Goal: Task Accomplishment & Management: Complete application form

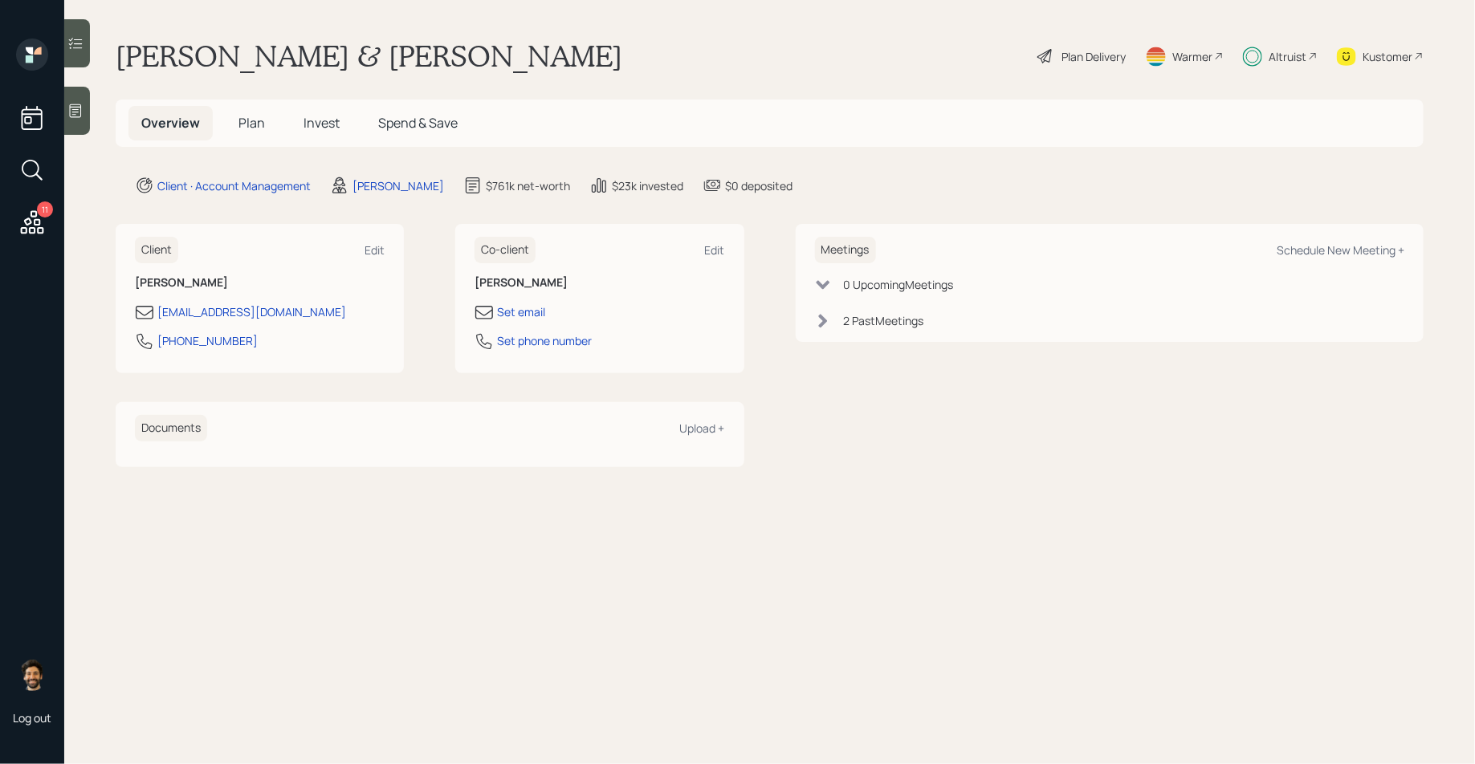
click at [314, 116] on span "Invest" at bounding box center [321, 123] width 36 height 18
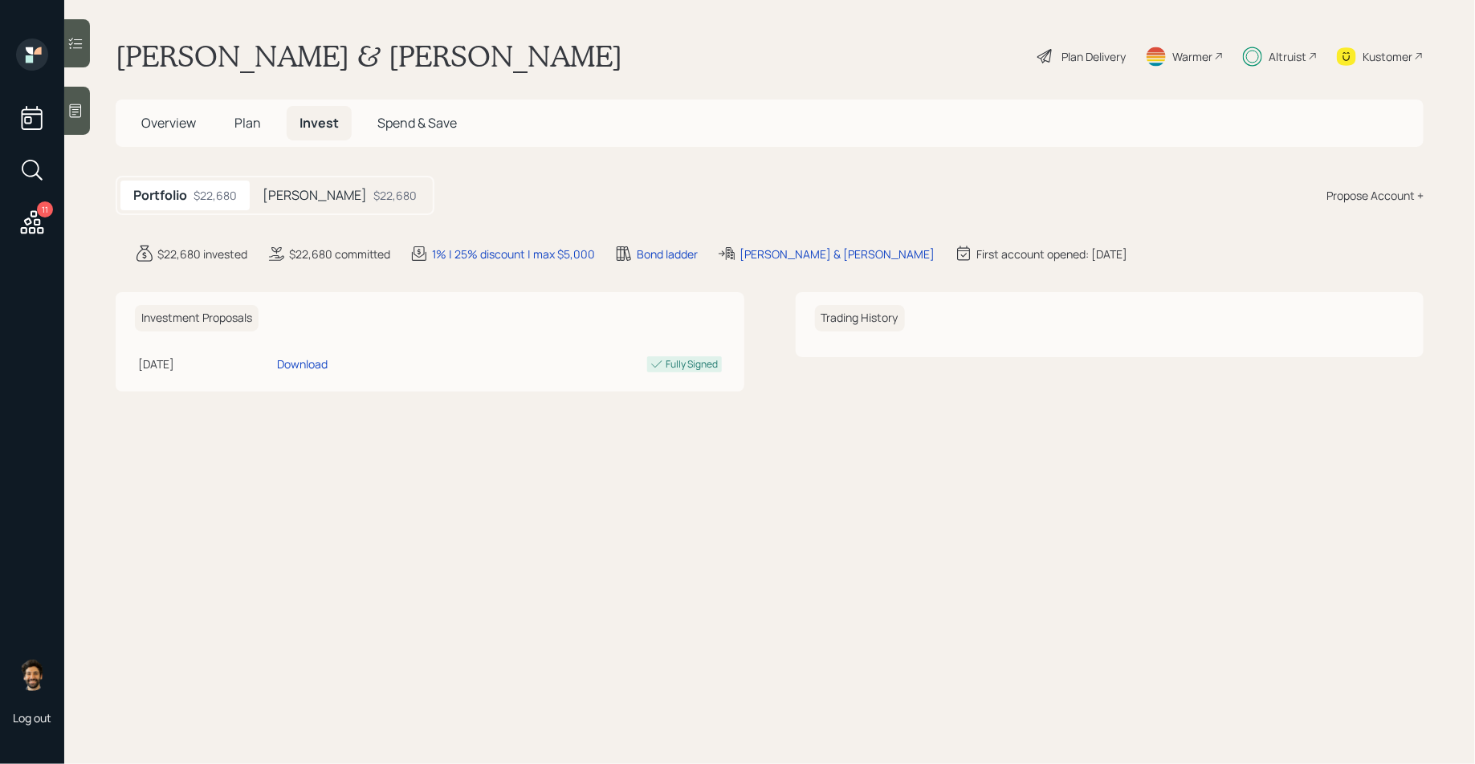
click at [278, 192] on h5 "[PERSON_NAME]" at bounding box center [314, 195] width 104 height 15
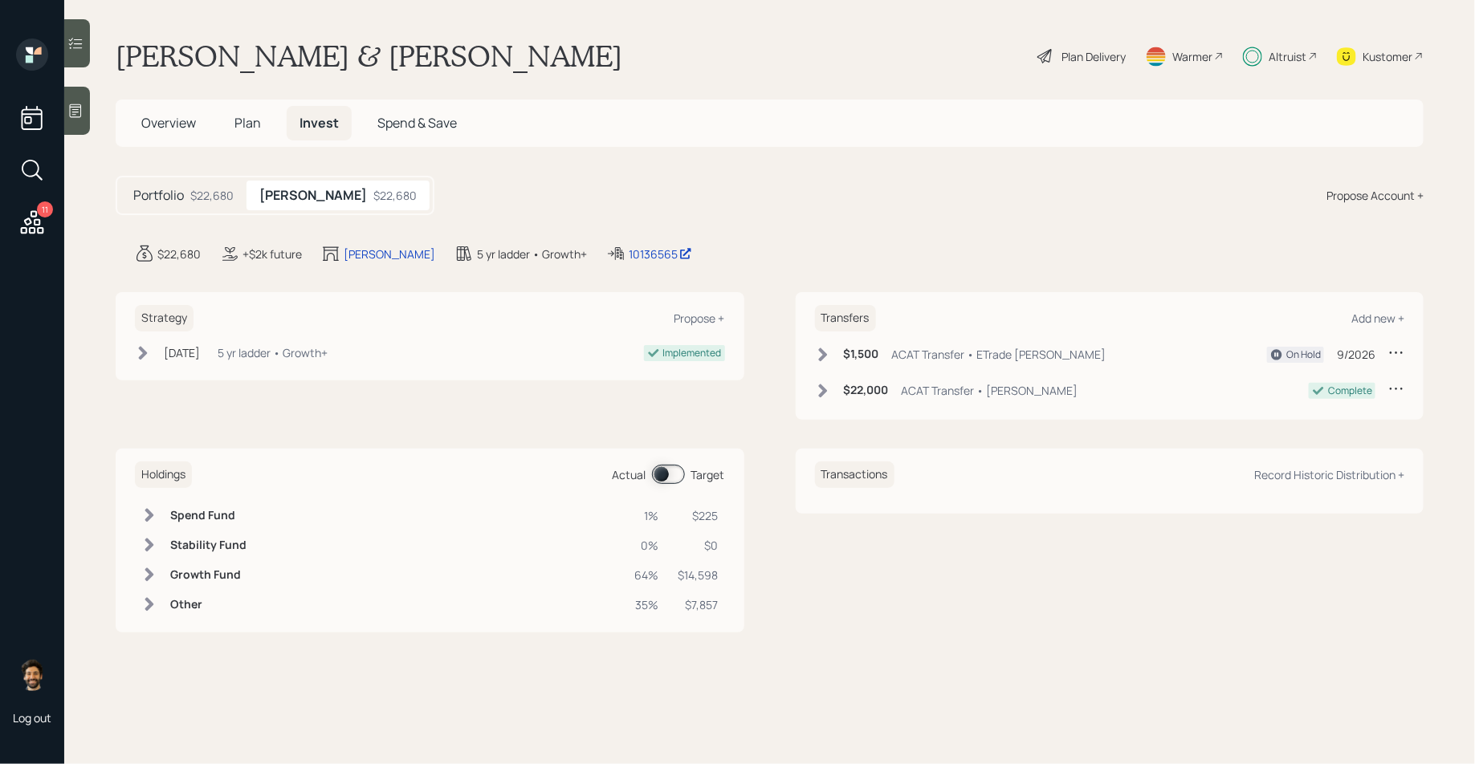
click at [828, 357] on icon at bounding box center [823, 355] width 16 height 16
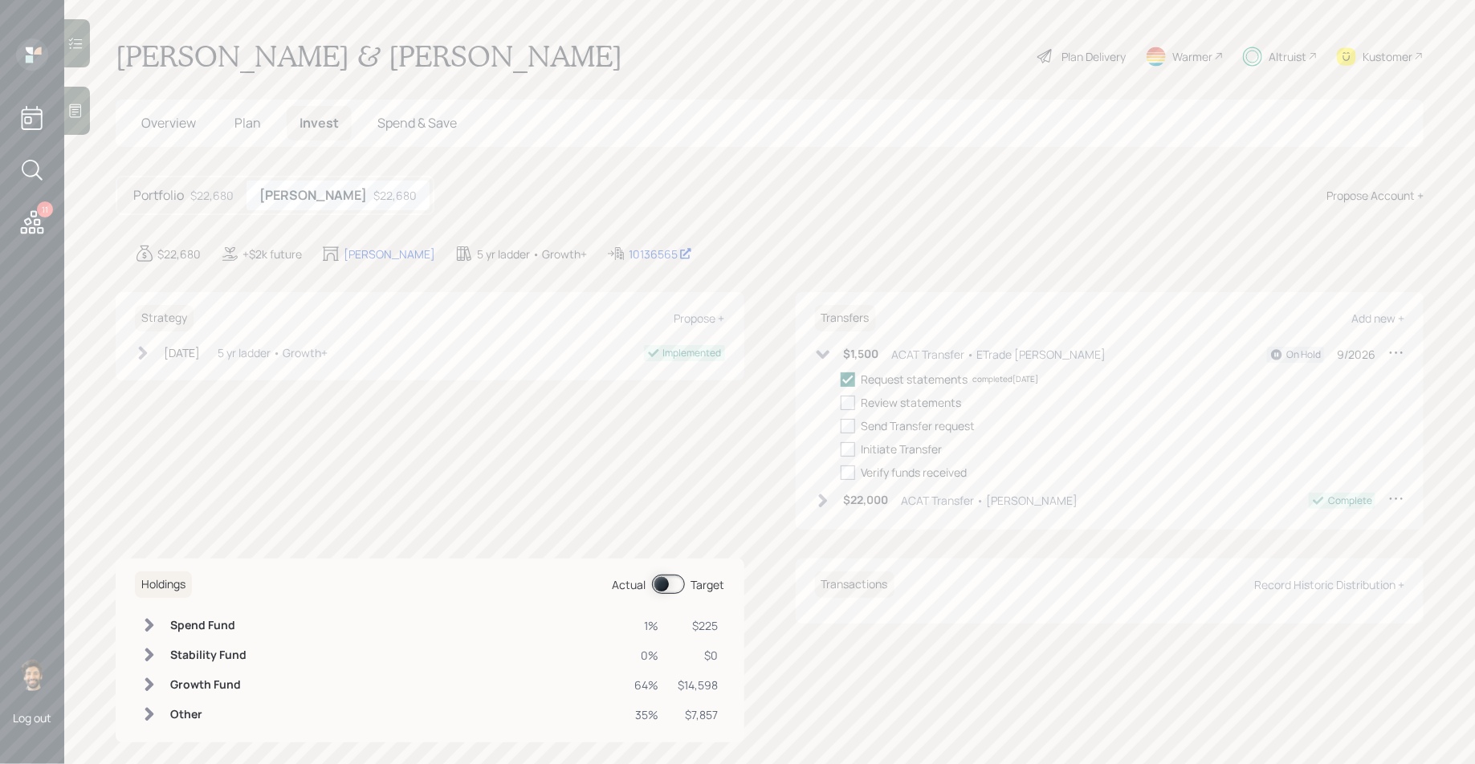
click at [828, 357] on icon at bounding box center [823, 355] width 16 height 16
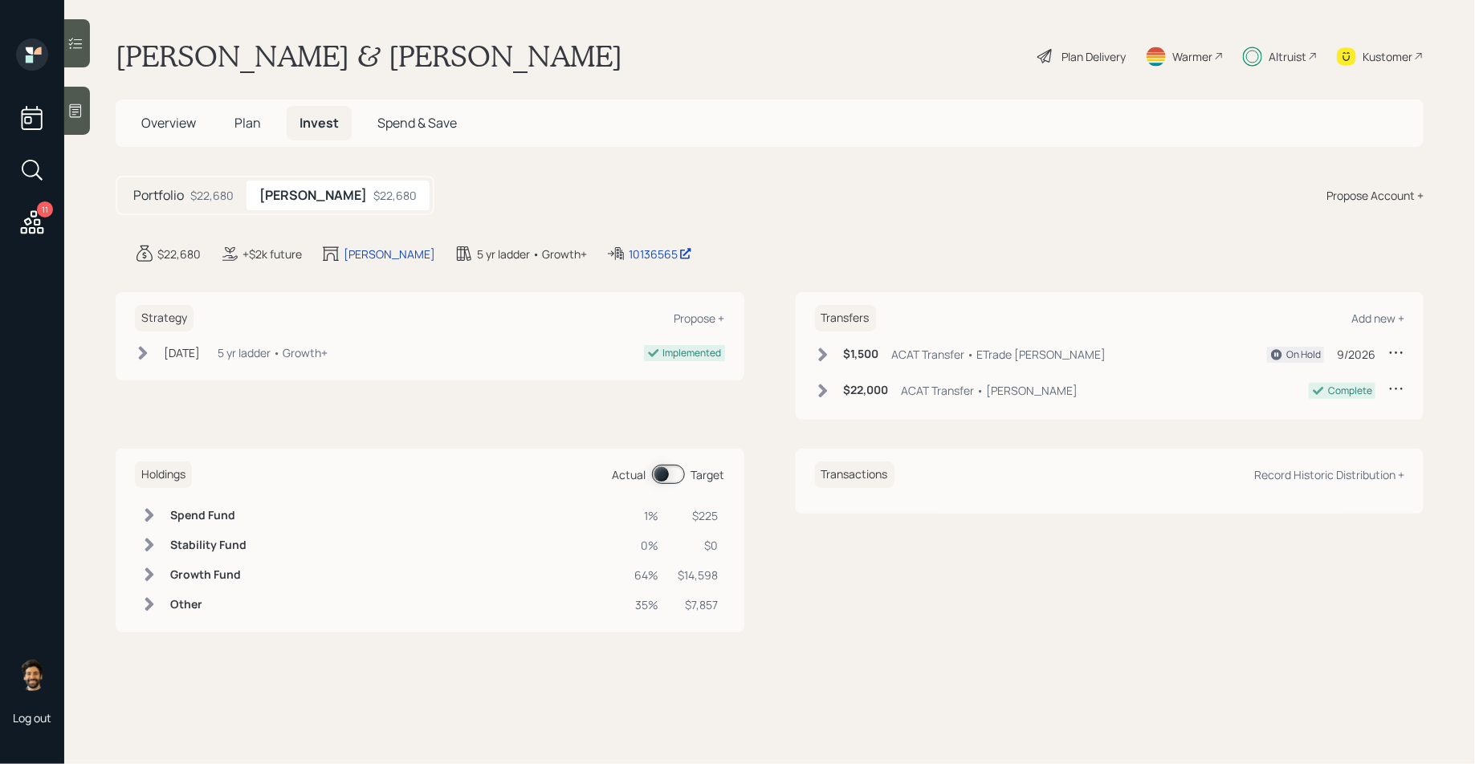
click at [231, 135] on h5 "Plan" at bounding box center [248, 123] width 52 height 35
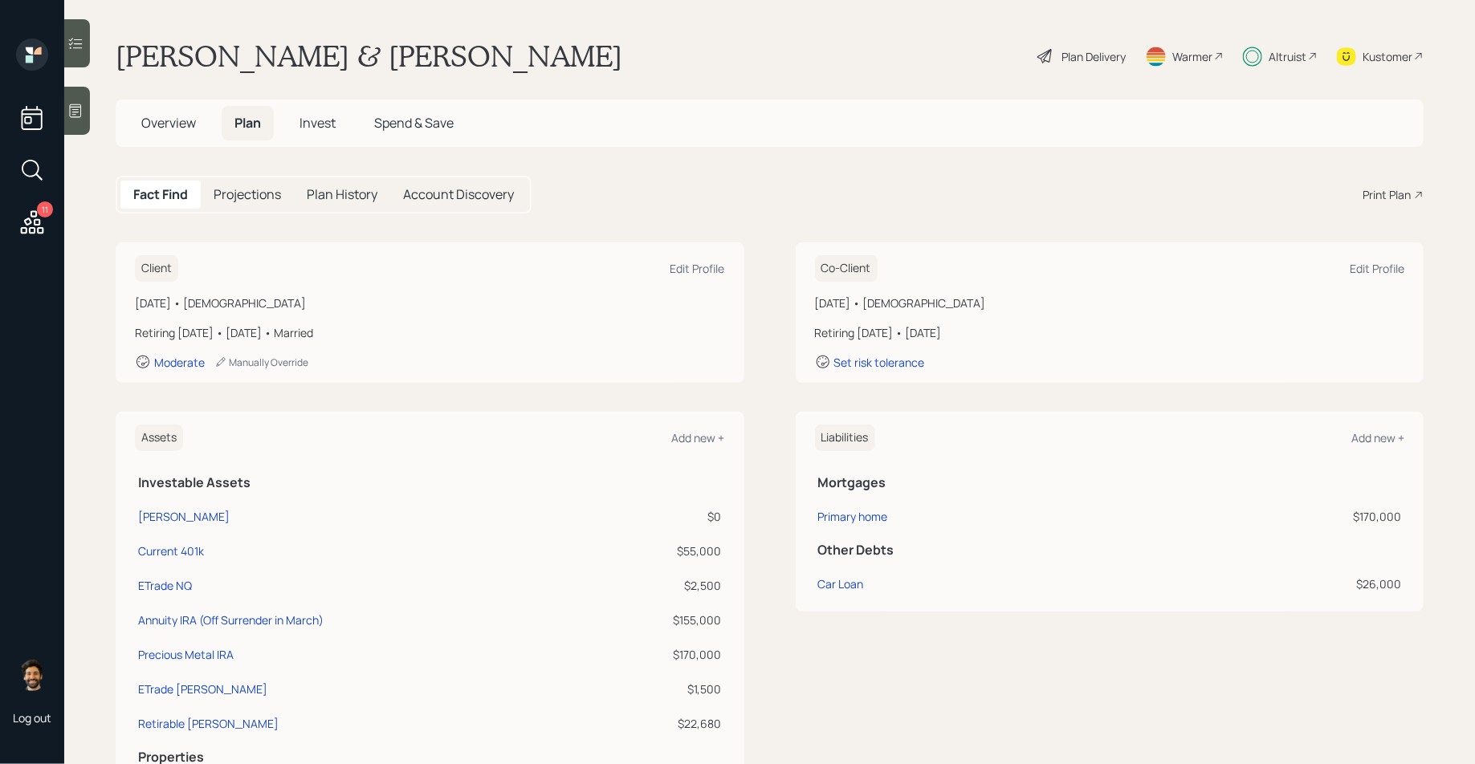
click at [1271, 55] on div "Altruist" at bounding box center [1287, 56] width 38 height 17
click at [1300, 62] on div "Altruist" at bounding box center [1287, 56] width 38 height 17
